Goal: Task Accomplishment & Management: Manage account settings

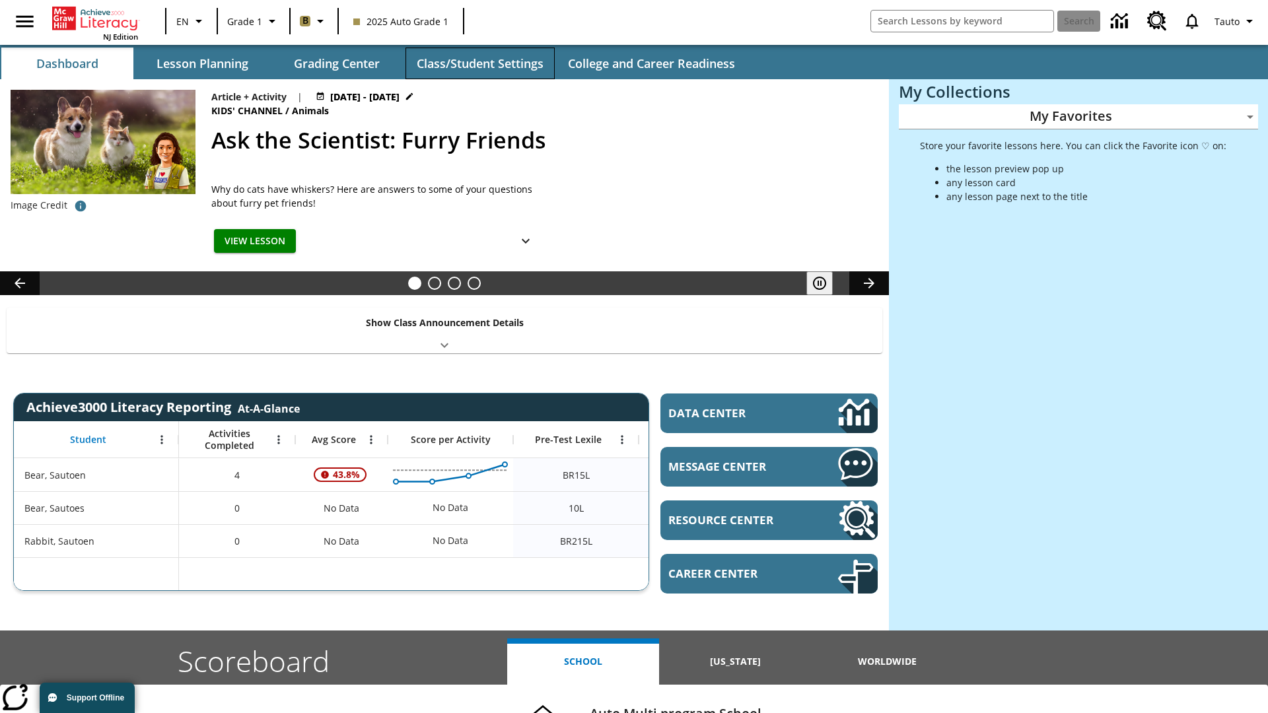
click at [479, 63] on button "Class/Student Settings" at bounding box center [479, 64] width 149 height 32
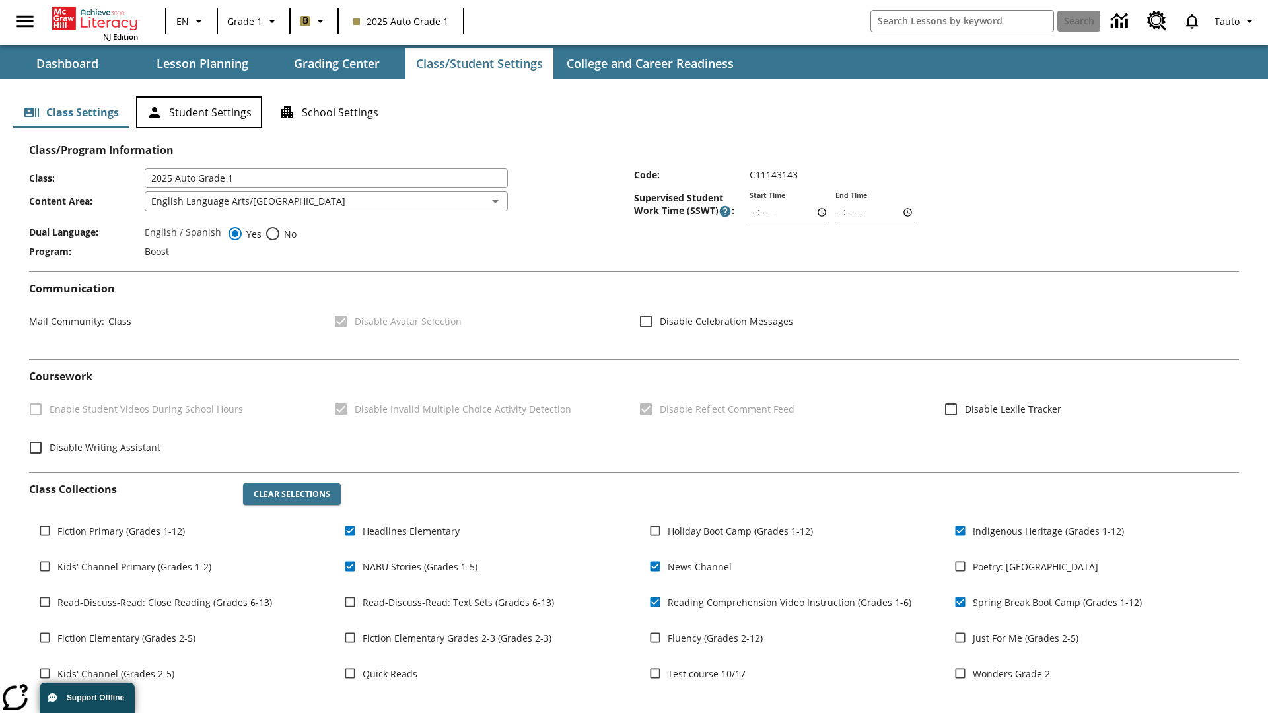
click at [199, 112] on button "Student Settings" at bounding box center [199, 112] width 126 height 32
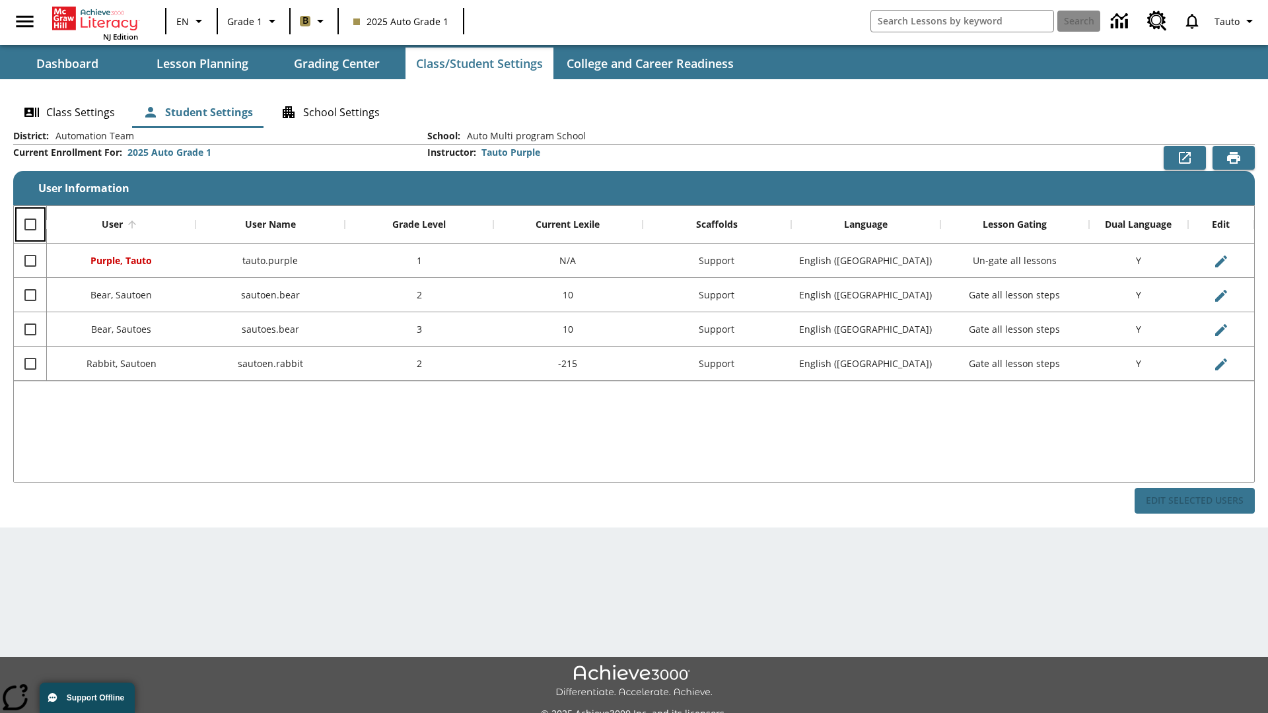
click at [30, 225] on input "Select all rows" at bounding box center [31, 225] width 28 height 28
checkbox input "true"
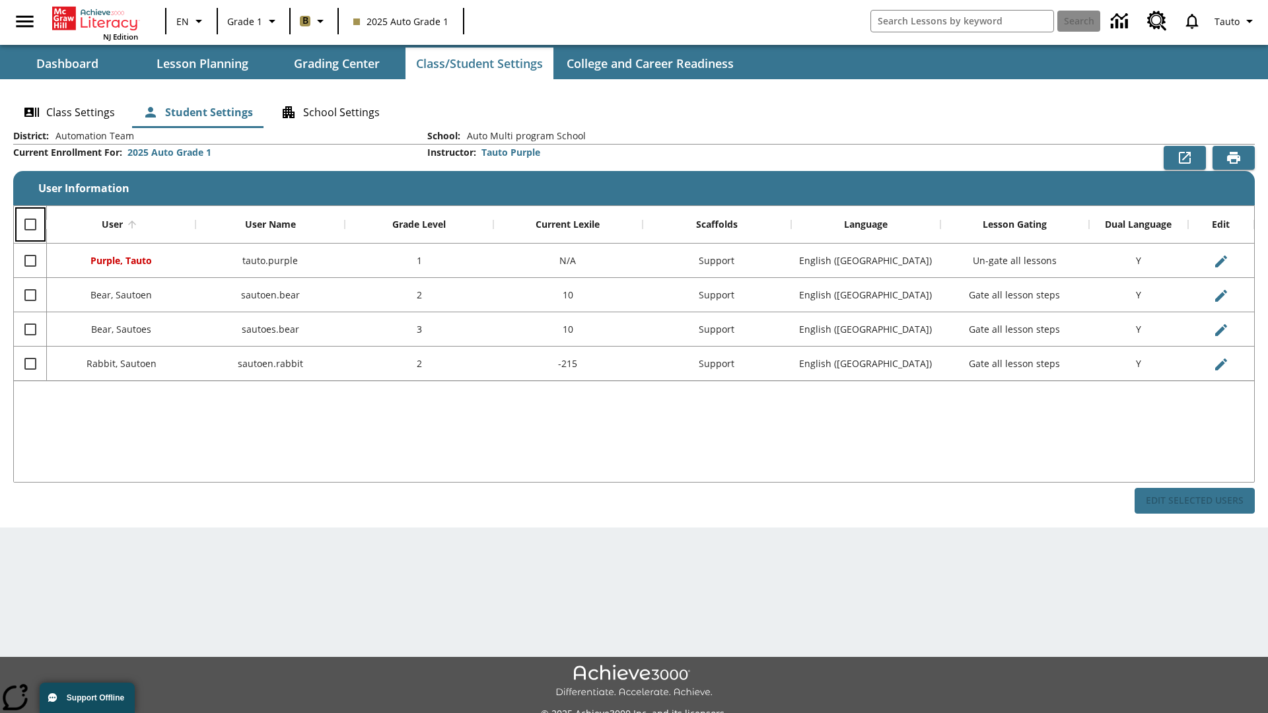
checkbox input "true"
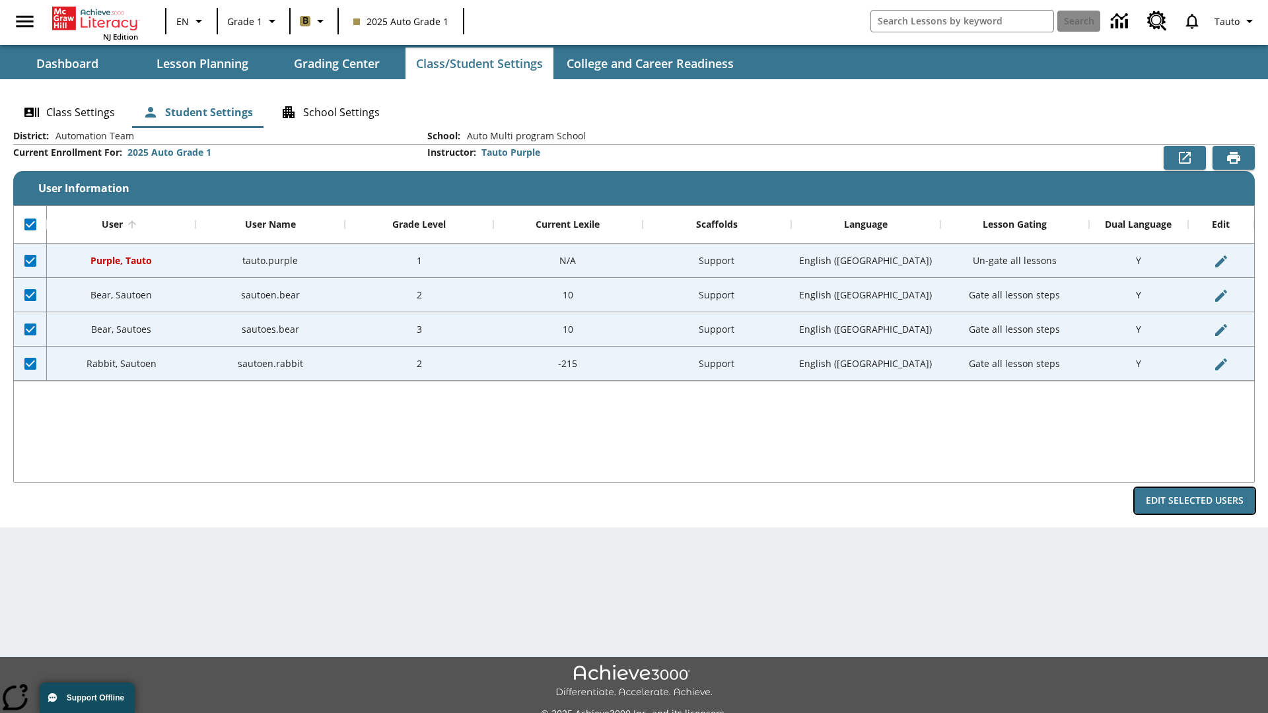
click at [1194, 501] on button "Edit Selected Users" at bounding box center [1194, 501] width 120 height 26
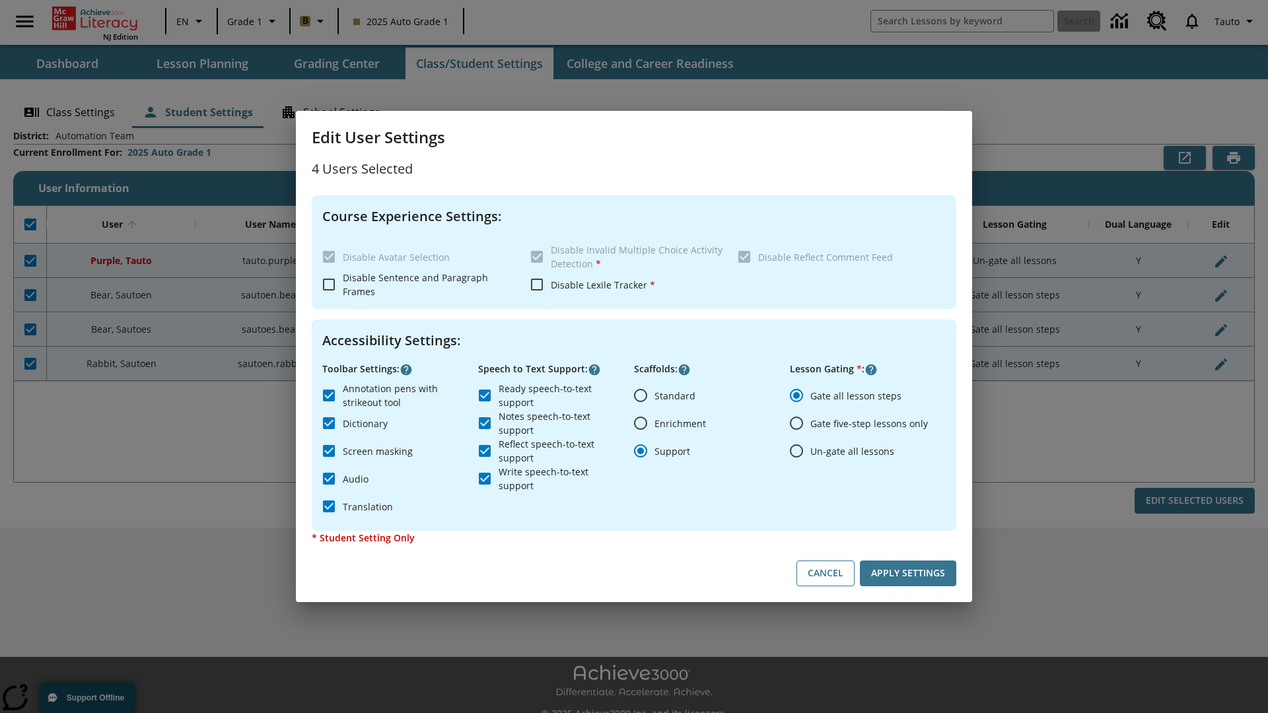
click at [640, 423] on input "Enrichment" at bounding box center [641, 423] width 28 height 28
click at [825, 573] on button "Cancel" at bounding box center [825, 574] width 58 height 26
radio input "false"
radio input "true"
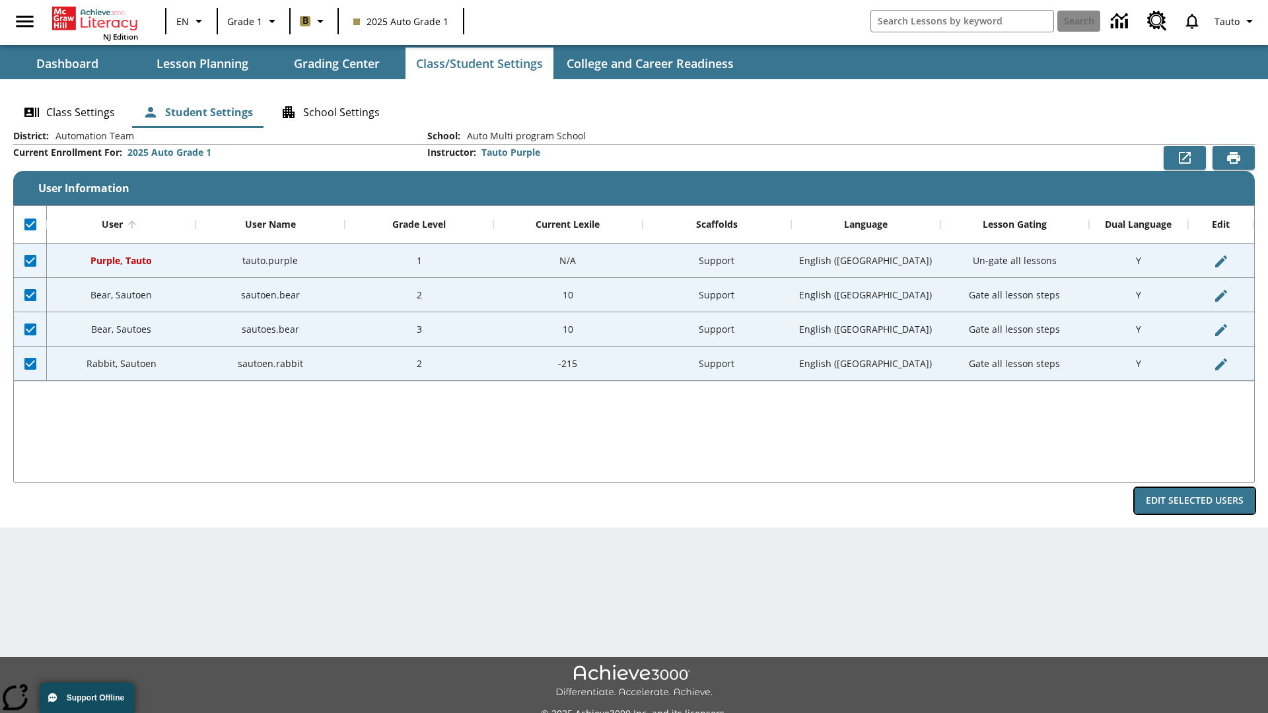
click at [1194, 501] on button "Edit Selected Users" at bounding box center [1194, 501] width 120 height 26
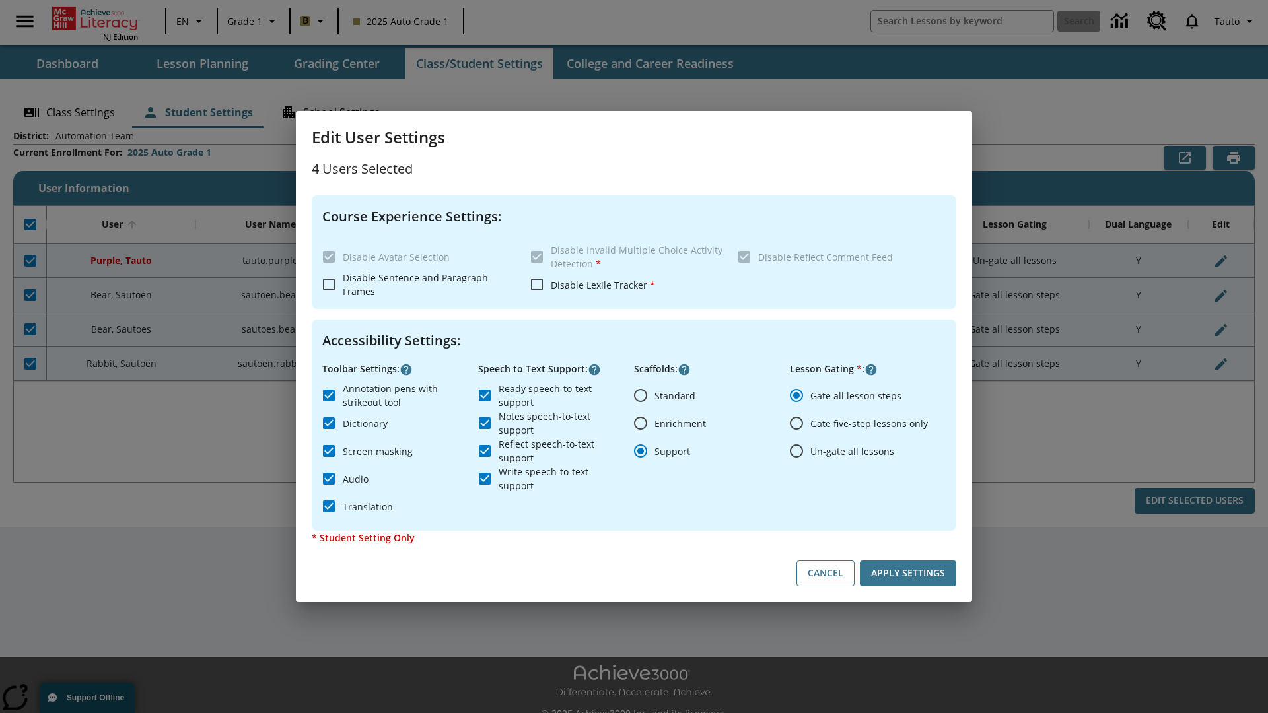
click at [640, 423] on input "Enrichment" at bounding box center [641, 423] width 28 height 28
radio input "true"
click at [908, 573] on button "Apply Settings" at bounding box center [908, 574] width 96 height 26
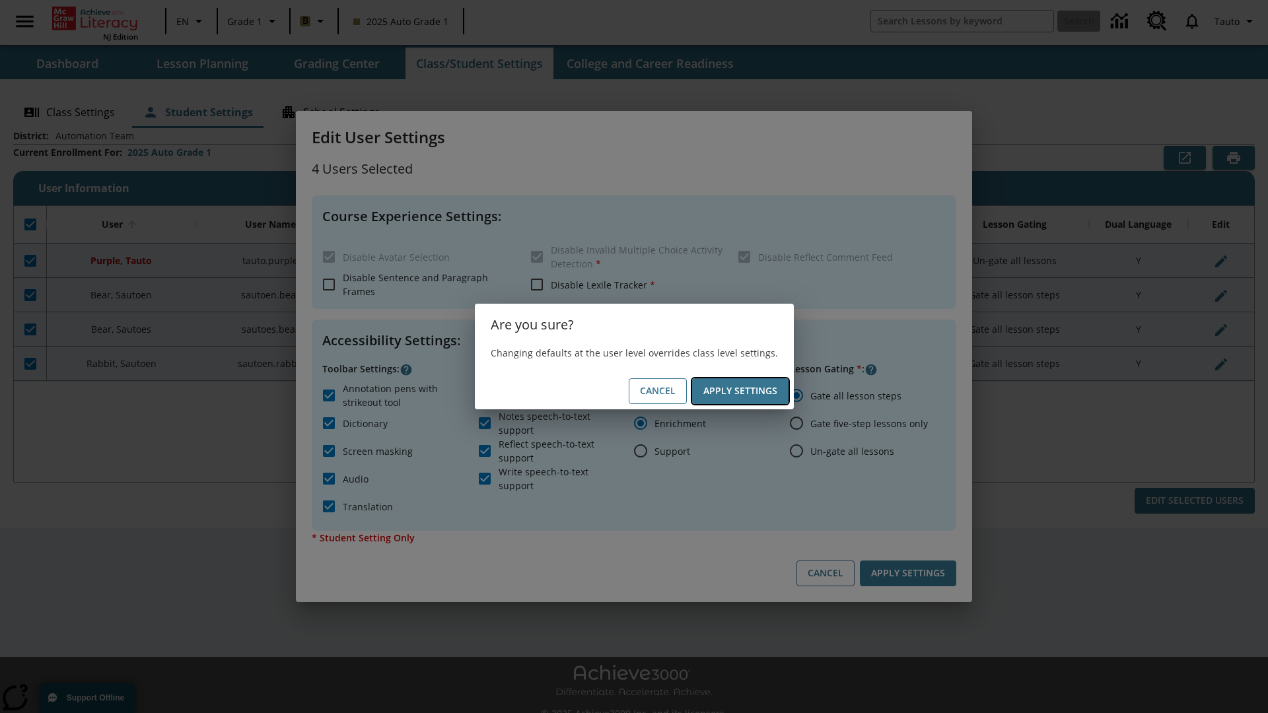
click at [740, 391] on button "Apply Settings" at bounding box center [740, 391] width 96 height 26
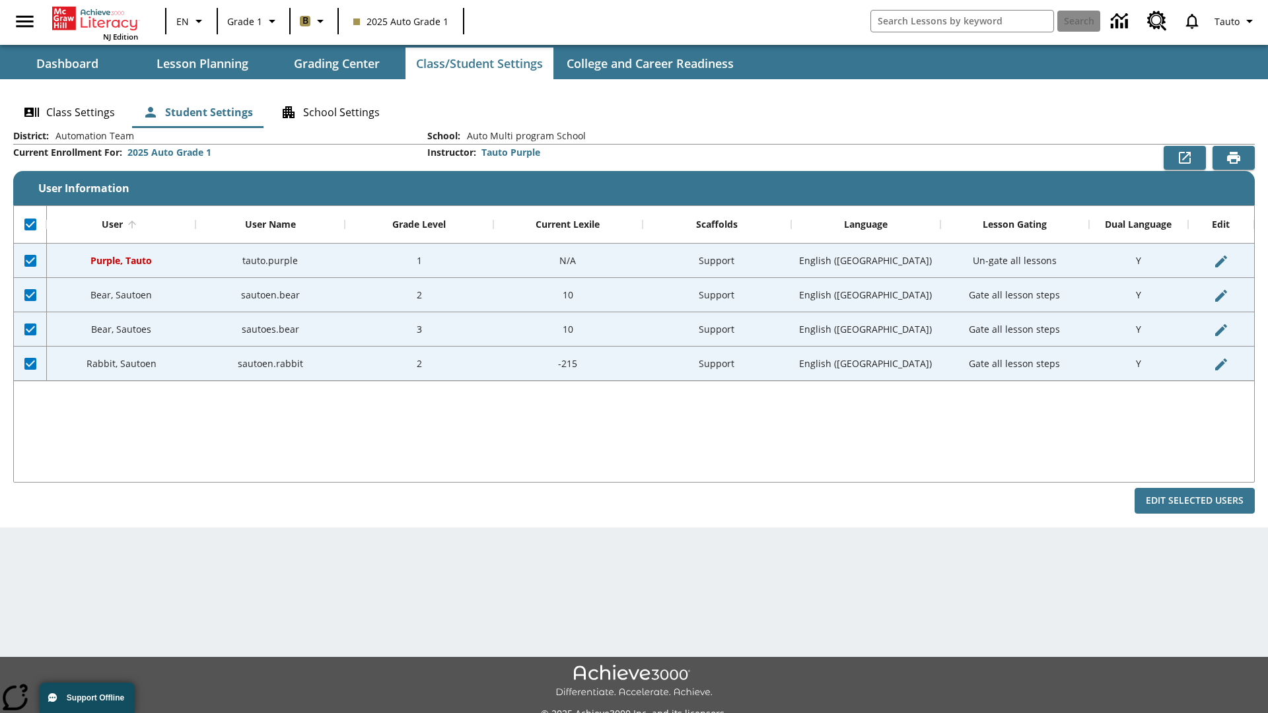
checkbox input "false"
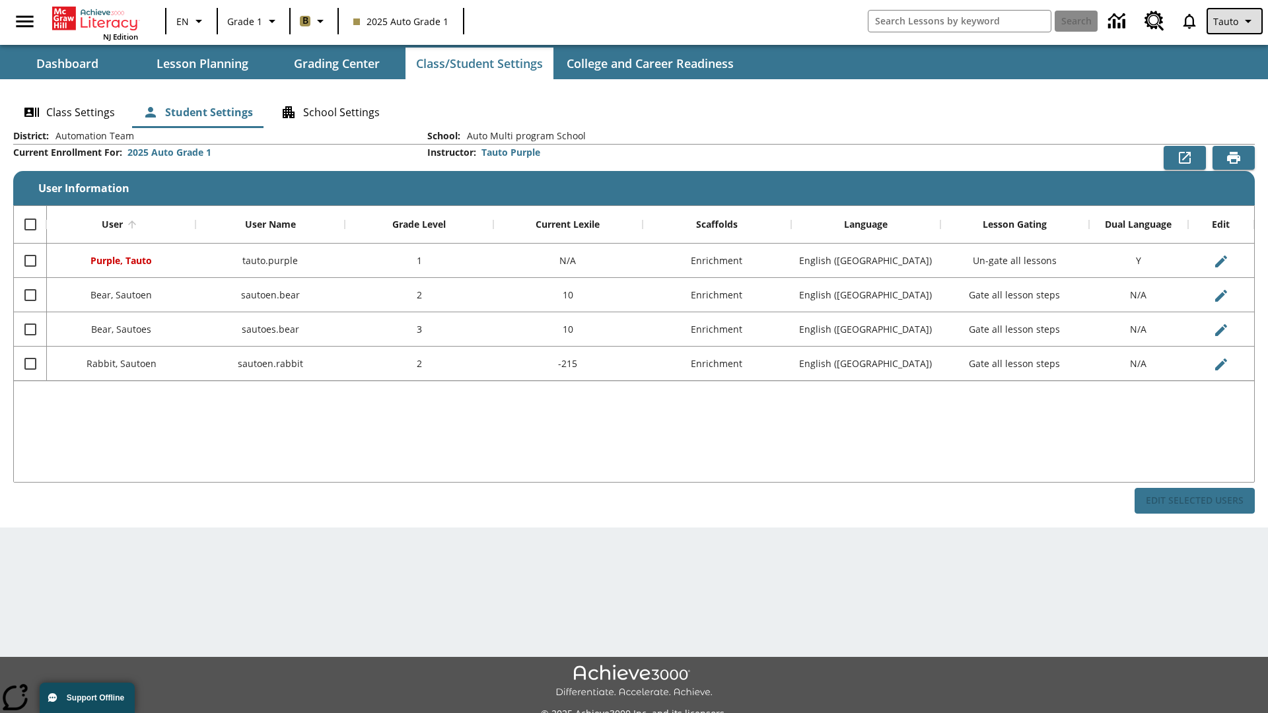
click at [1235, 21] on span "Tauto" at bounding box center [1225, 22] width 25 height 14
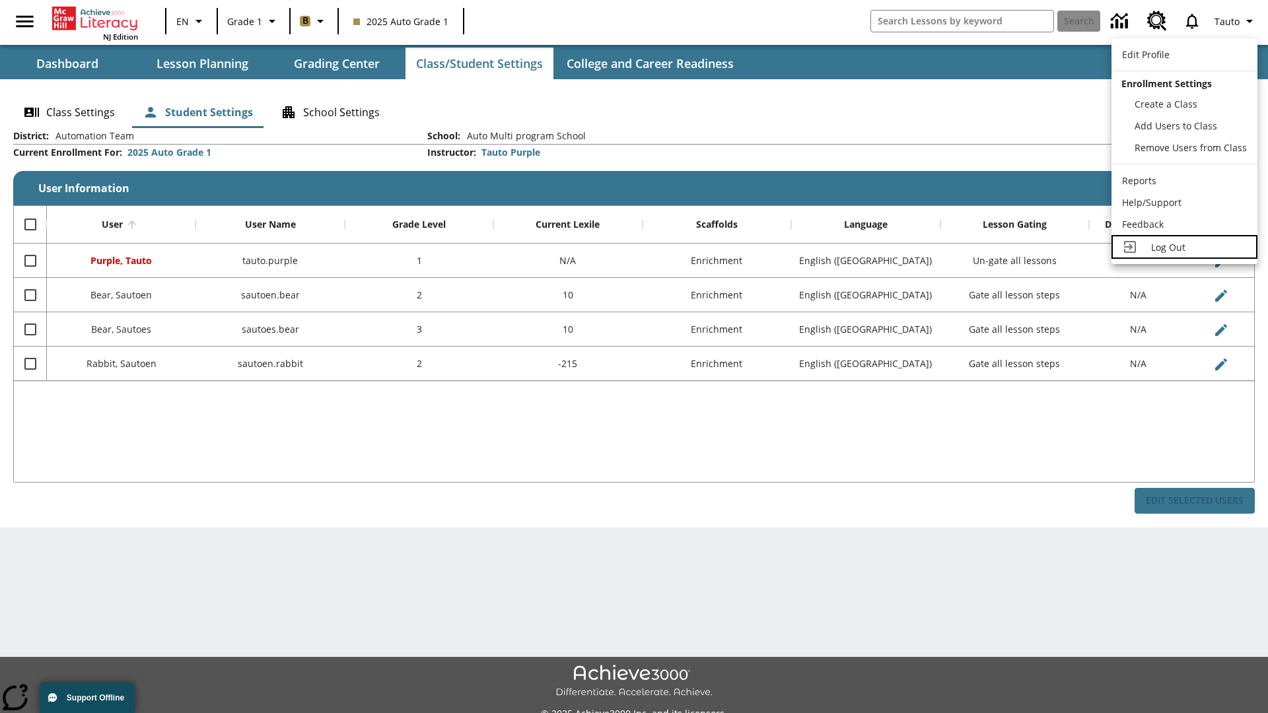
click at [1184, 247] on span "Log Out" at bounding box center [1168, 247] width 34 height 13
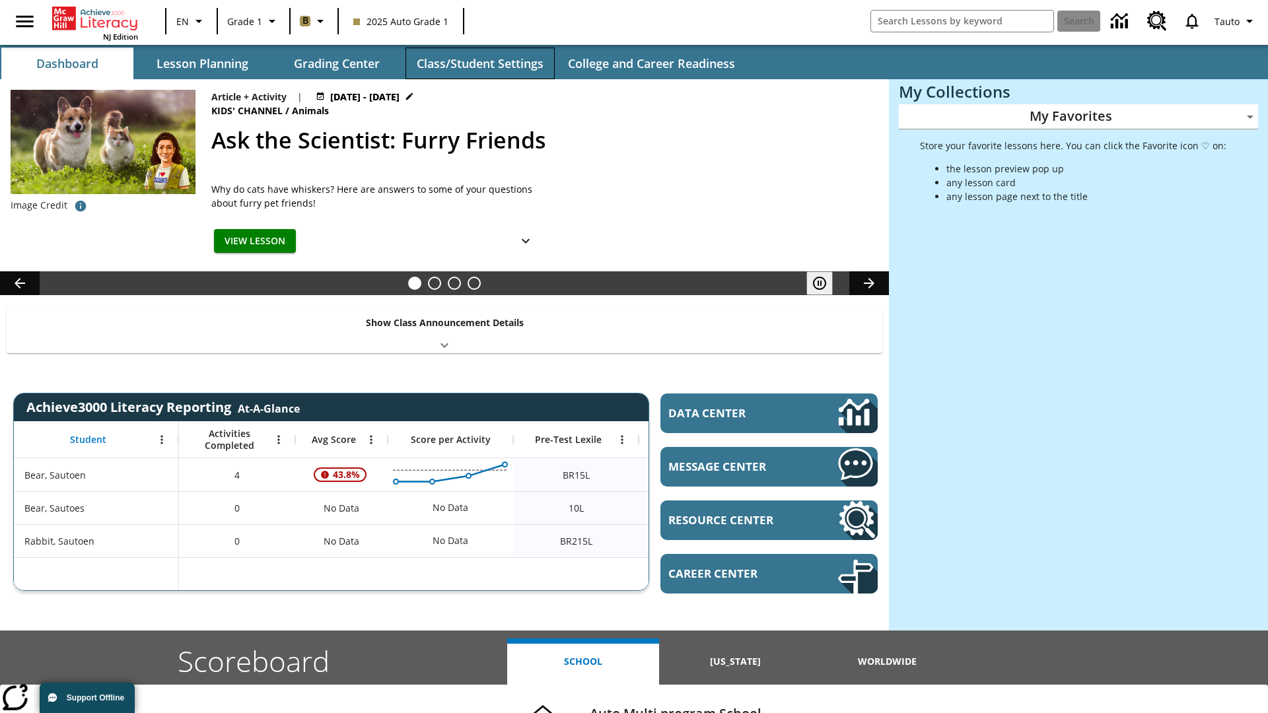
click at [479, 63] on button "Class/Student Settings" at bounding box center [479, 64] width 149 height 32
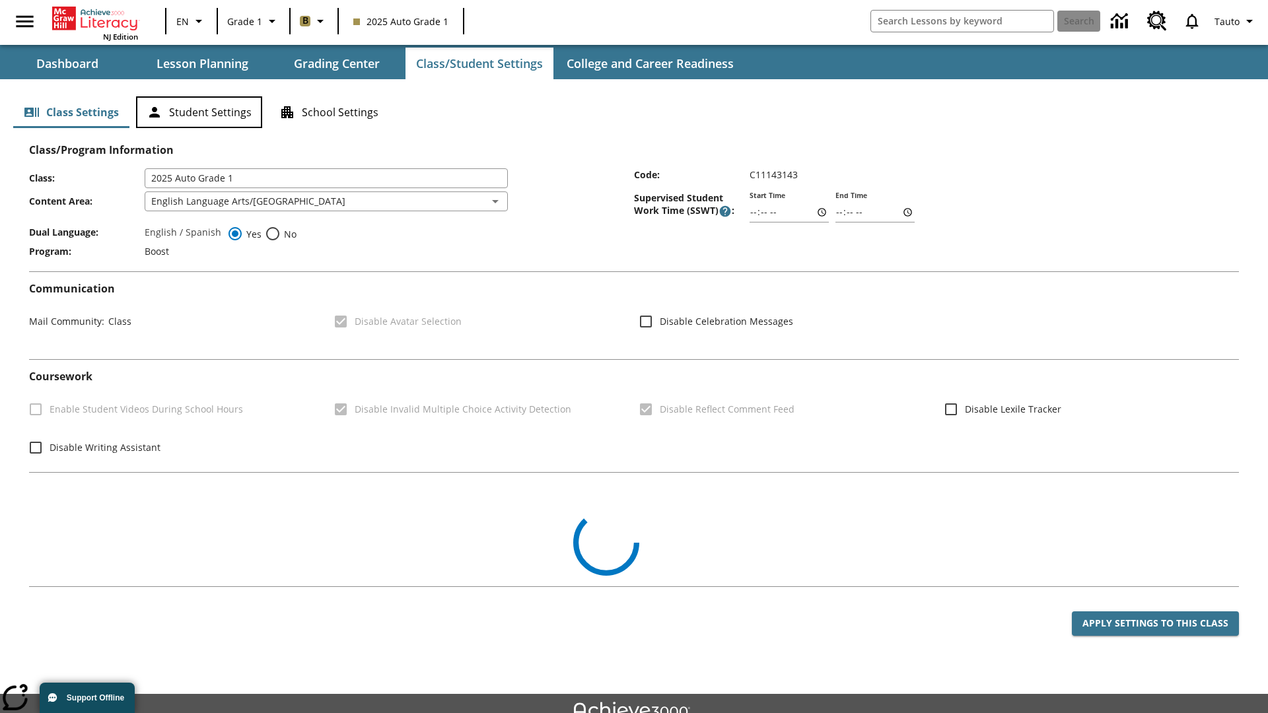
click at [199, 112] on button "Student Settings" at bounding box center [199, 112] width 126 height 32
